Goal: Task Accomplishment & Management: Manage account settings

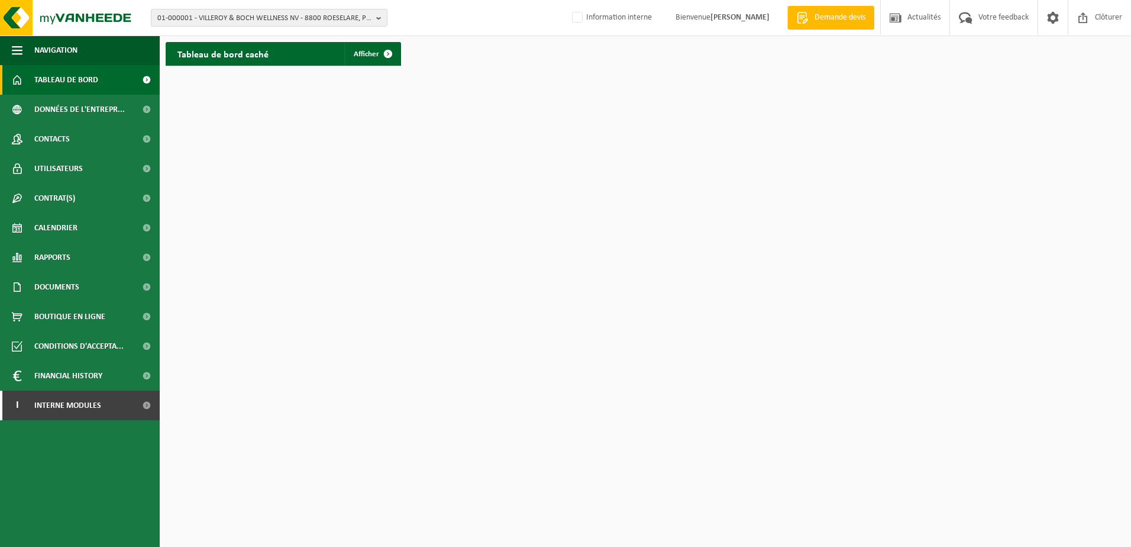
drag, startPoint x: 673, startPoint y: 133, endPoint x: 666, endPoint y: 133, distance: 7.7
click at [673, 133] on html "01-000001 - VILLEROY & BOCH WELLNESS NV - 8800 ROESELARE, POPULIERSTRAAT 1 01-0…" at bounding box center [565, 273] width 1131 height 547
click at [215, 15] on span "01-000001 - VILLEROY & BOCH WELLNESS NV - 8800 ROESELARE, POPULIERSTRAAT 1" at bounding box center [264, 18] width 214 height 18
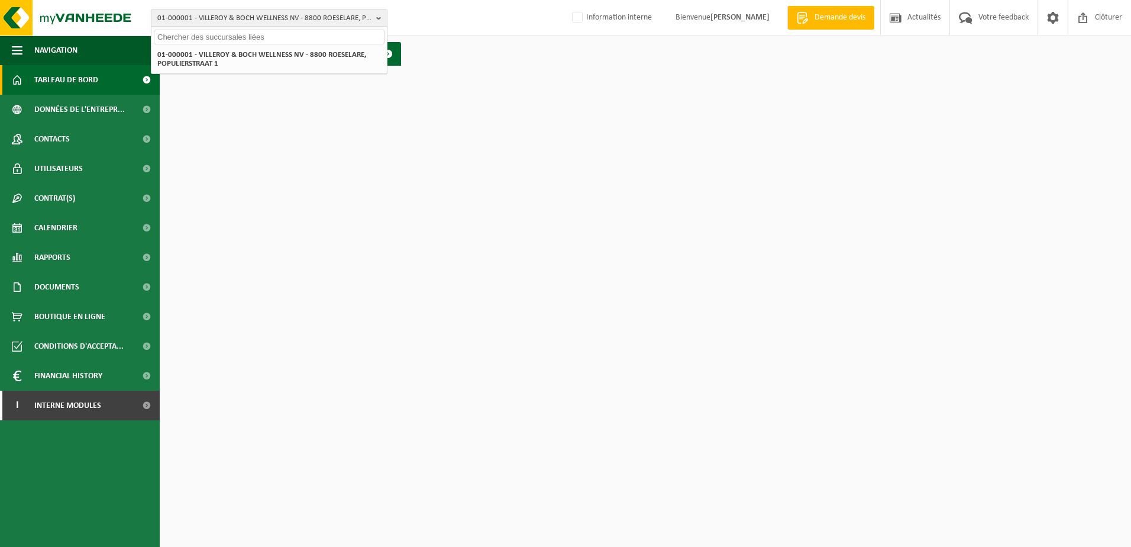
click at [214, 40] on input "text" at bounding box center [269, 37] width 231 height 15
type input "10-993586"
click at [271, 58] on strong "10-993586 - PAGLIUCA LUDOVIC - 7340 COLFONTAINE, RUE DE LA POUDRIÈRE 35" at bounding box center [236, 54] width 159 height 9
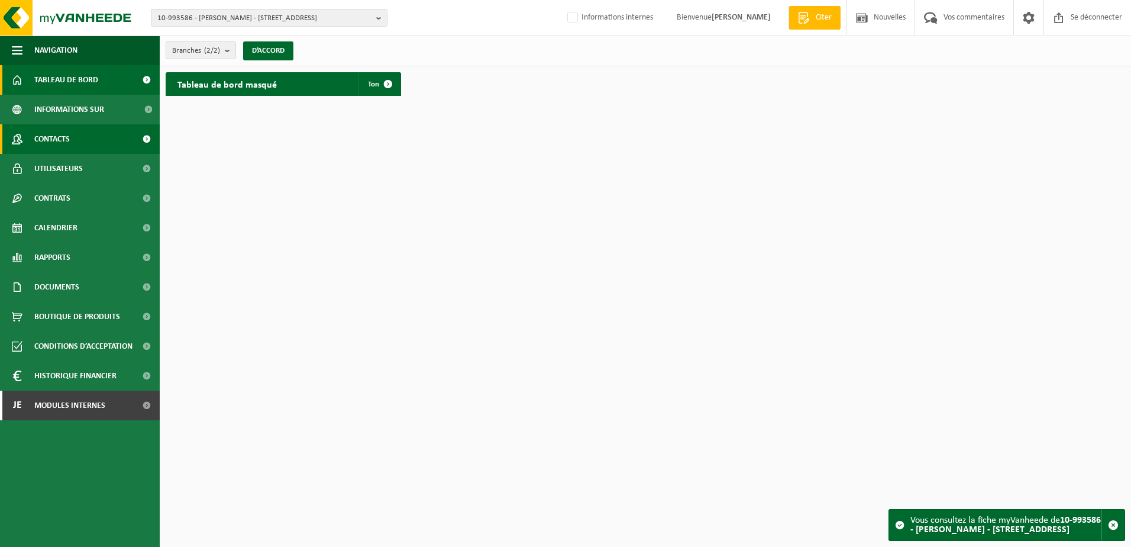
click at [64, 138] on span "Contacts" at bounding box center [51, 139] width 35 height 30
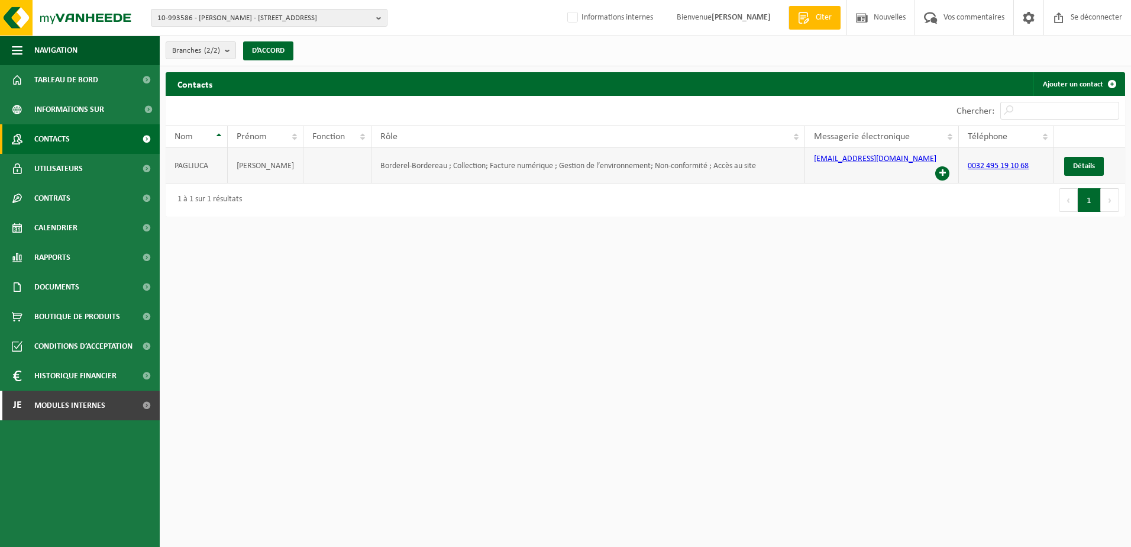
click at [945, 166] on span at bounding box center [942, 173] width 14 height 14
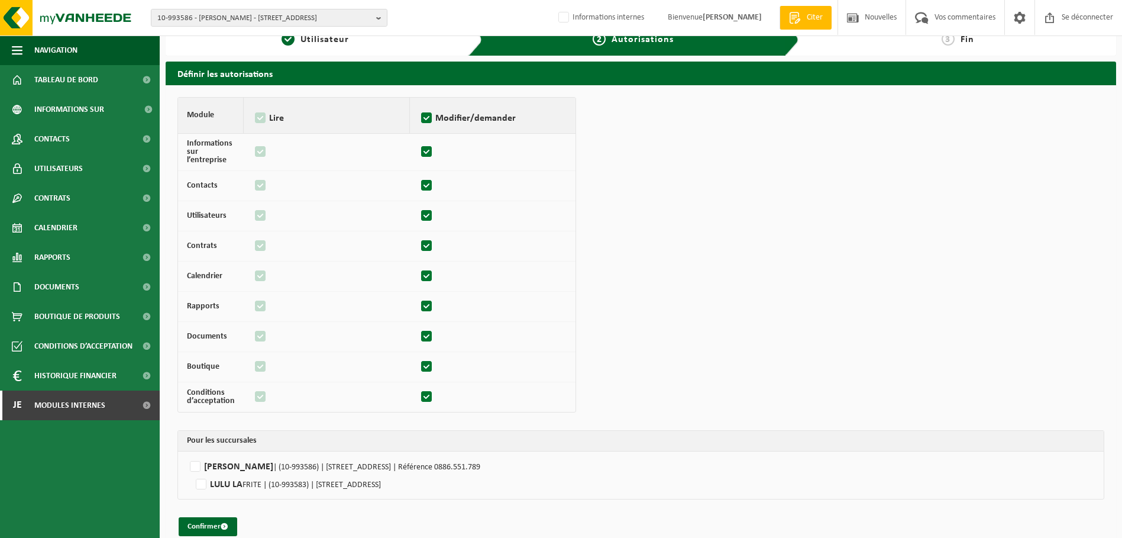
scroll to position [34, 0]
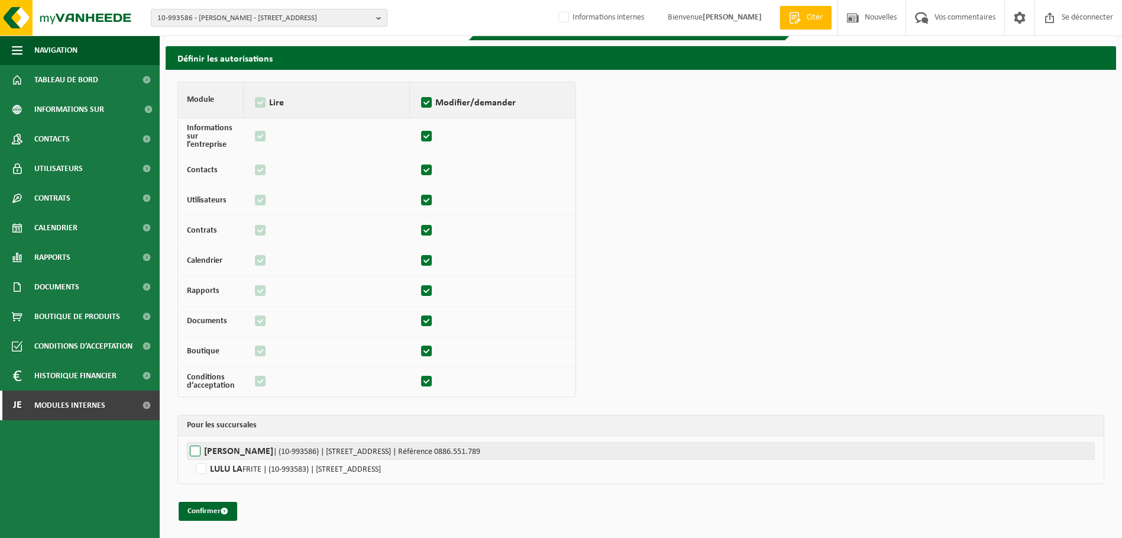
click at [196, 448] on label"] "PAGLIUCA LUDOVIC | (10-993586) | RUE DE LA POUDRIÈRE 35, 7340 COLFONTAINE | Réf…" at bounding box center [641, 451] width 908 height 18
click at [196, 448] on input "PAGLIUCA LUDOVIC | (10-993586) | RUE DE LA POUDRIÈRE 35, 7340 COLFONTAINE | Réf…" at bounding box center [748, 451] width 1122 height 18
checkbox input "true"
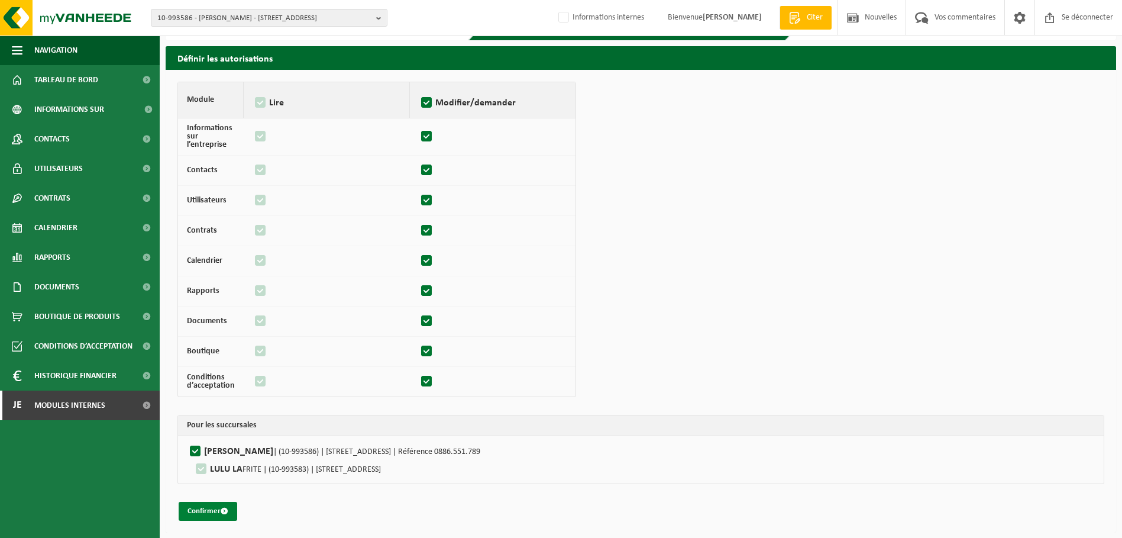
click at [212, 509] on font "Confirmer" at bounding box center [204, 511] width 33 height 8
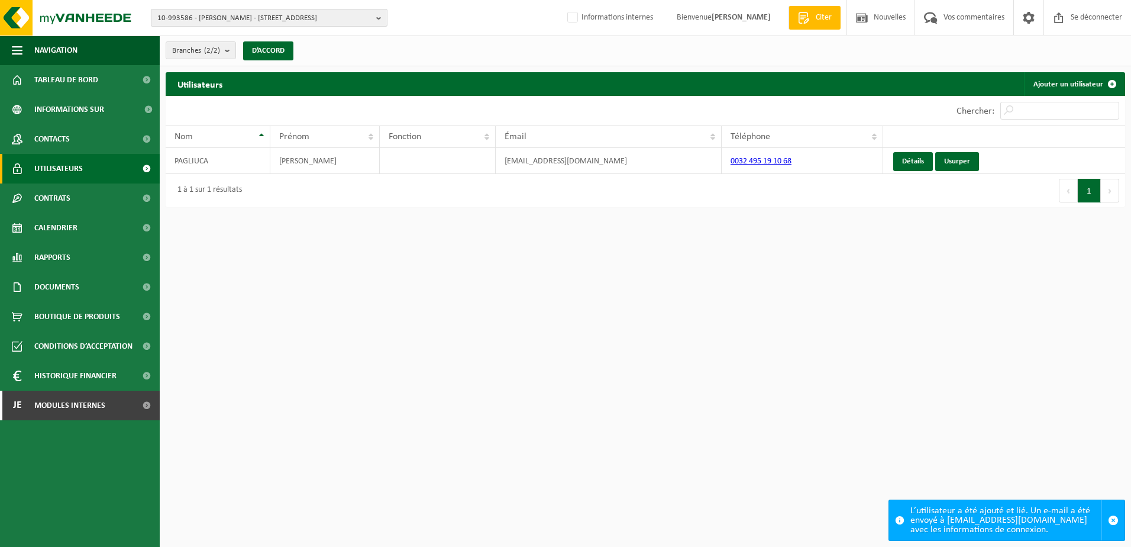
click at [238, 17] on span "10-993586 - PAGLIUCA LUDOVIC - 7340 COLFONTAINE, RUE DE LA POUDRIÈRE 35" at bounding box center [264, 18] width 214 height 18
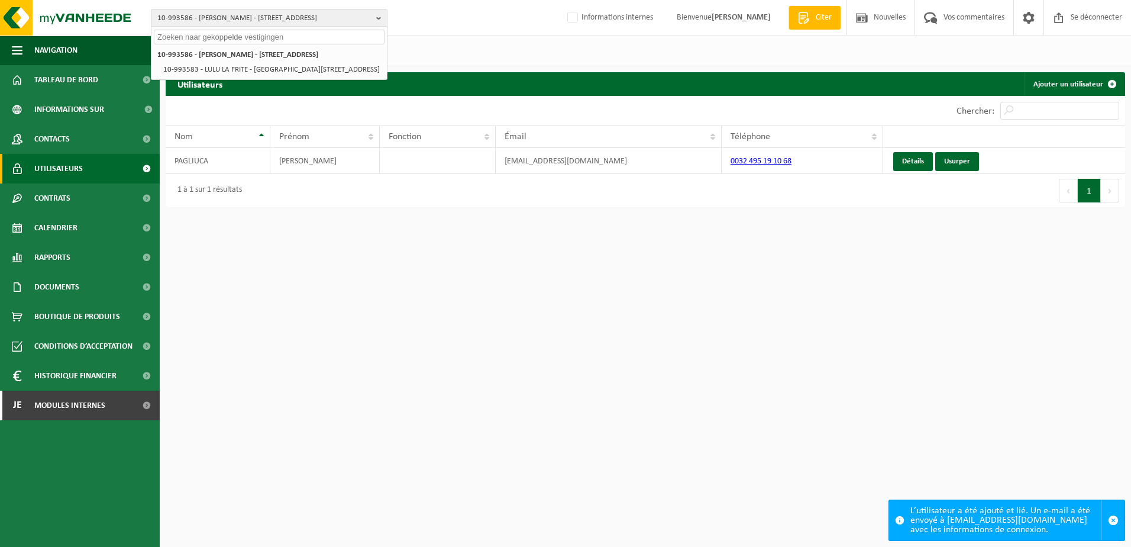
click at [237, 38] on input "text" at bounding box center [269, 37] width 231 height 15
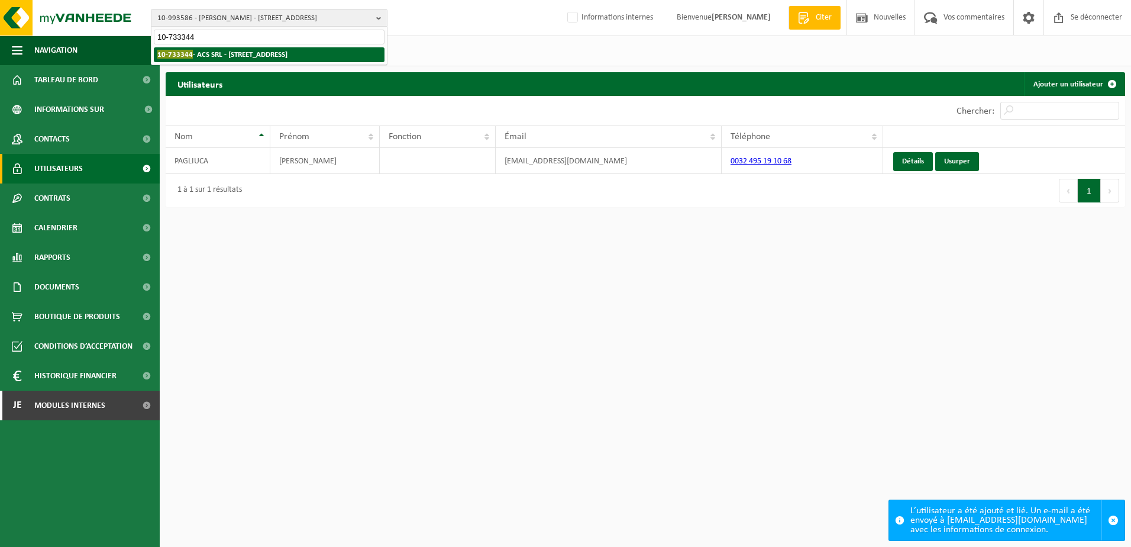
type input "10-733344"
click at [251, 53] on strong "10-733344 - ACS SRL - 4420 SAINT-NICOLAS, RUE LIKENNE 82" at bounding box center [222, 54] width 130 height 9
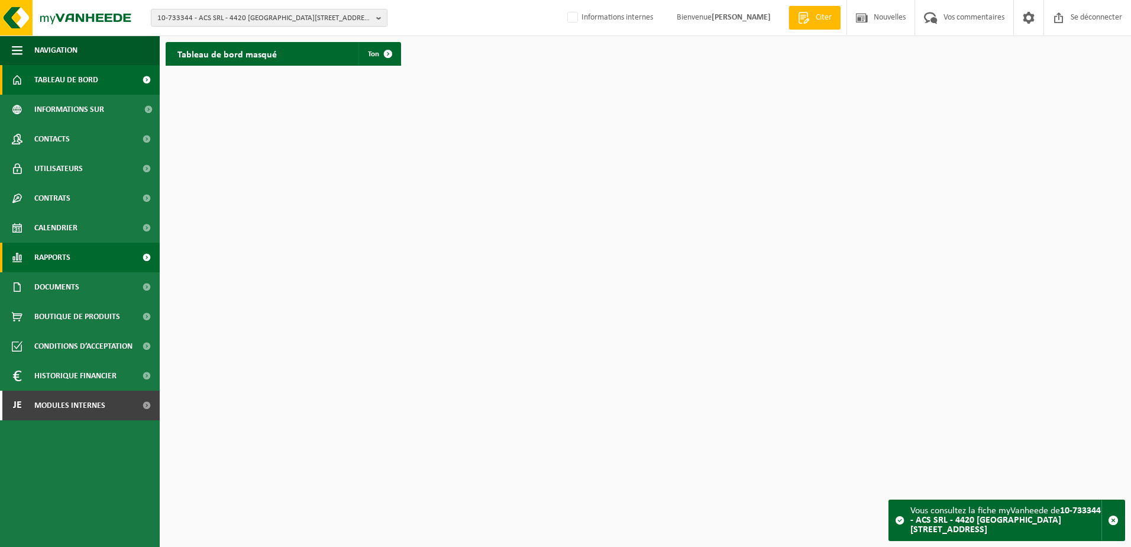
click at [59, 257] on span "Rapports" at bounding box center [52, 258] width 36 height 30
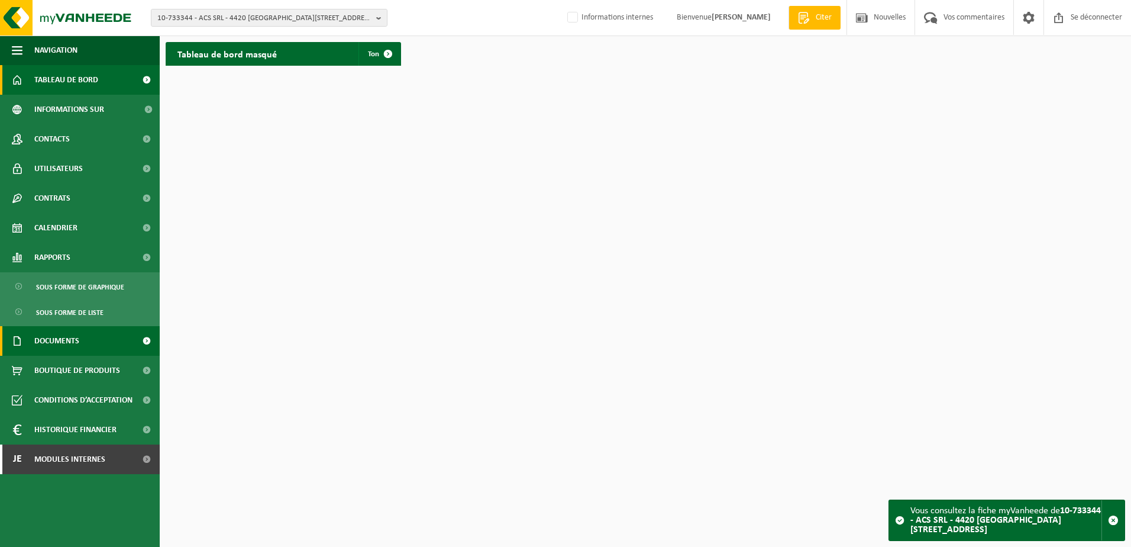
click at [60, 334] on span "Documents" at bounding box center [56, 341] width 45 height 30
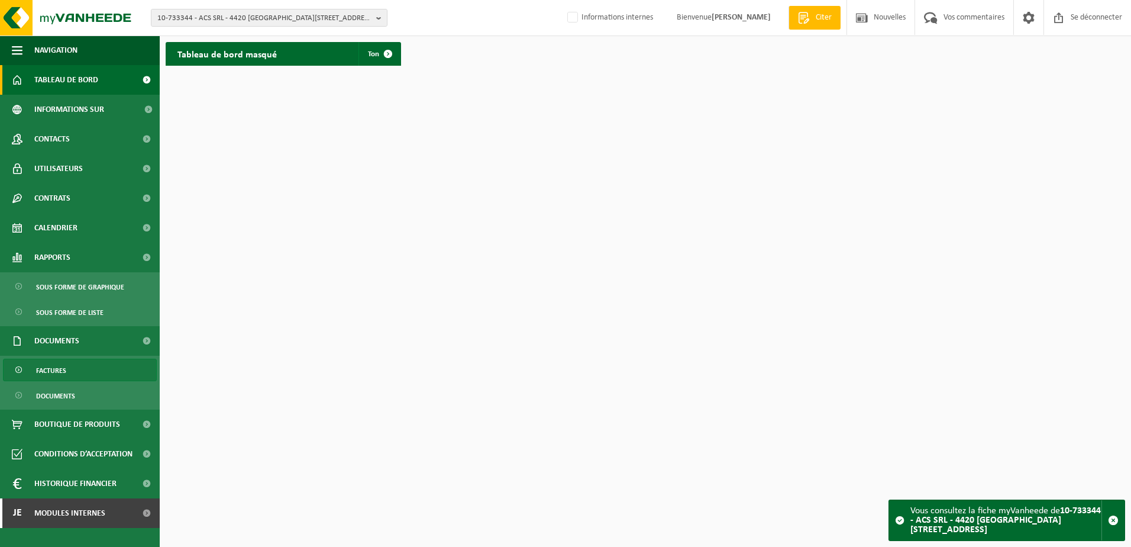
click at [60, 377] on span "Factures" at bounding box center [51, 370] width 30 height 22
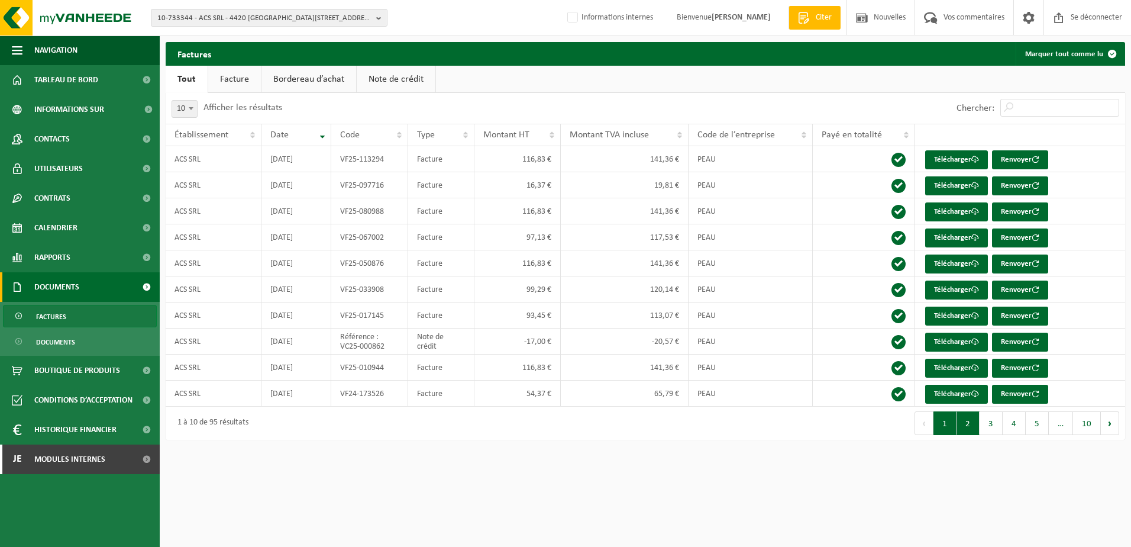
click at [969, 429] on button "2" at bounding box center [968, 423] width 23 height 24
click at [987, 426] on button "3" at bounding box center [991, 423] width 23 height 24
click at [968, 425] on button "2" at bounding box center [968, 423] width 23 height 24
click at [951, 424] on button "1" at bounding box center [944, 423] width 23 height 24
click at [1012, 427] on button "4" at bounding box center [1014, 423] width 23 height 24
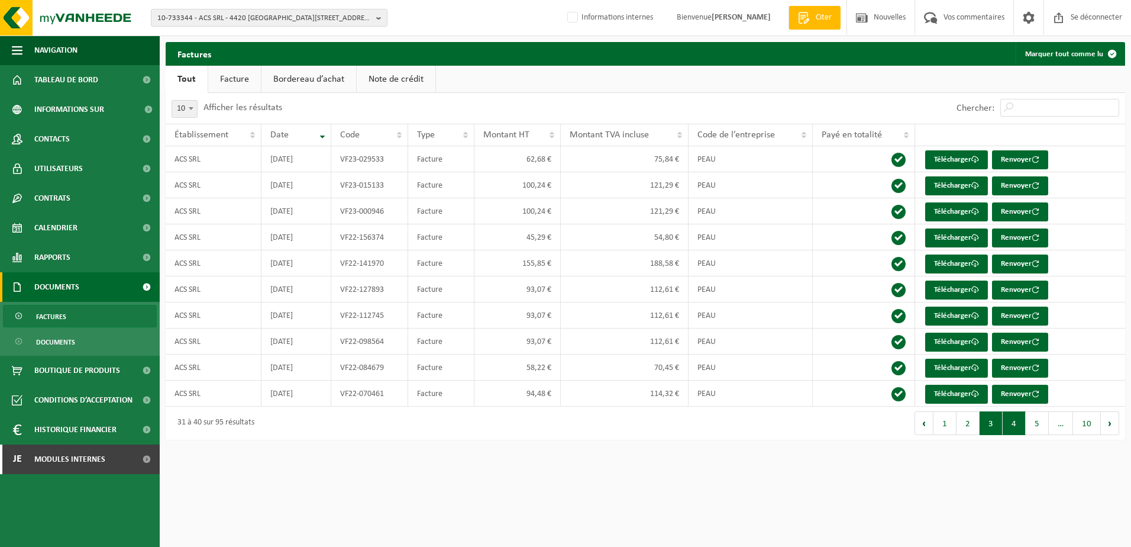
click at [994, 427] on button "3" at bounding box center [991, 423] width 23 height 24
click at [952, 429] on button "1" at bounding box center [944, 423] width 23 height 24
